Goal: Answer question/provide support

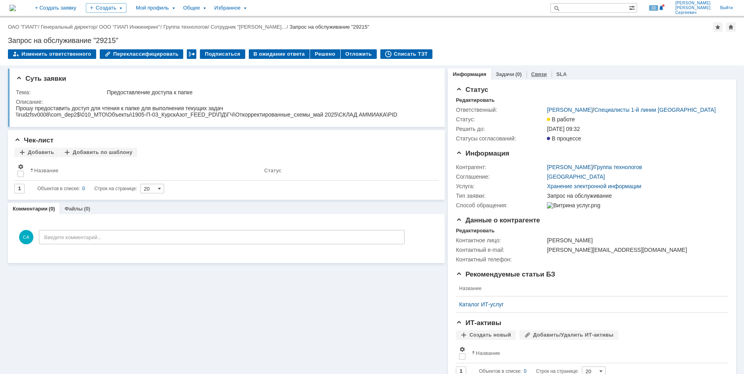
click at [532, 72] on link "Связи" at bounding box center [538, 74] width 15 height 6
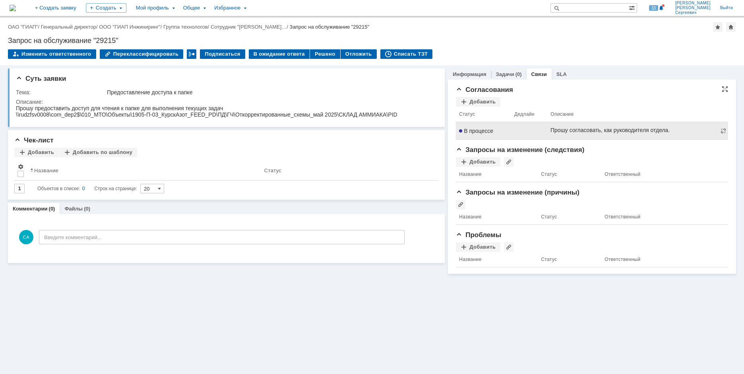
click at [476, 128] on span "В процессе" at bounding box center [476, 131] width 34 height 6
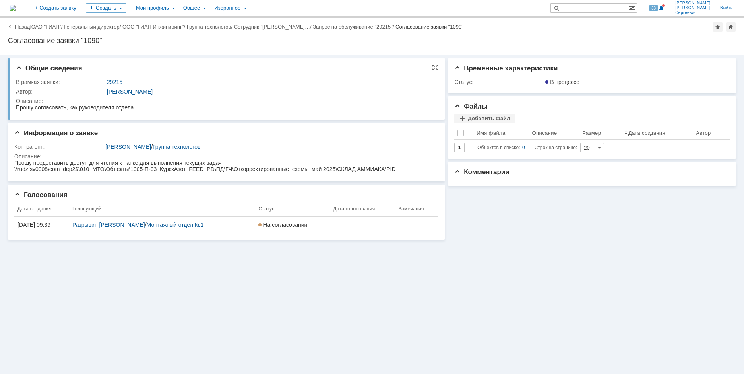
click at [124, 90] on link "[PERSON_NAME]" at bounding box center [130, 91] width 46 height 6
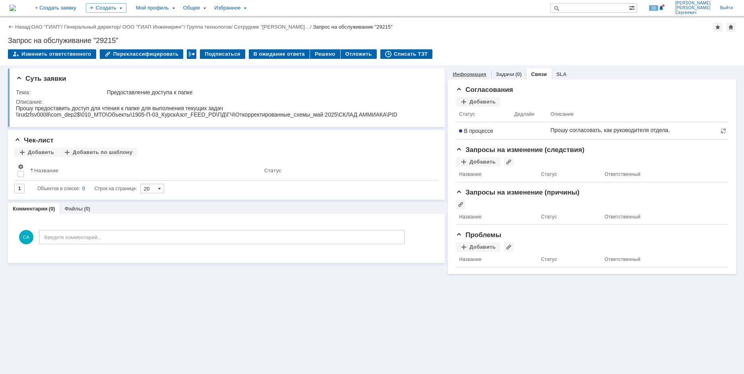
click at [467, 76] on link "Информация" at bounding box center [469, 74] width 33 height 6
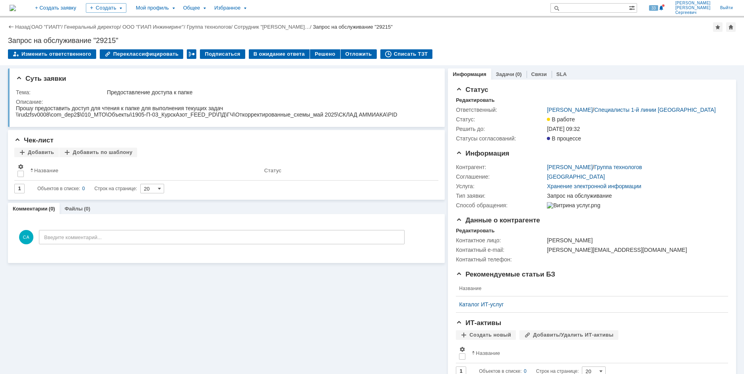
click at [469, 55] on div "Изменить ответственного Переклассифицировать Подписаться В ожидание ответа Реше…" at bounding box center [372, 57] width 728 height 17
click at [546, 39] on div "Запрос на обслуживание "29215"" at bounding box center [372, 41] width 728 height 8
